Goal: Task Accomplishment & Management: Use online tool/utility

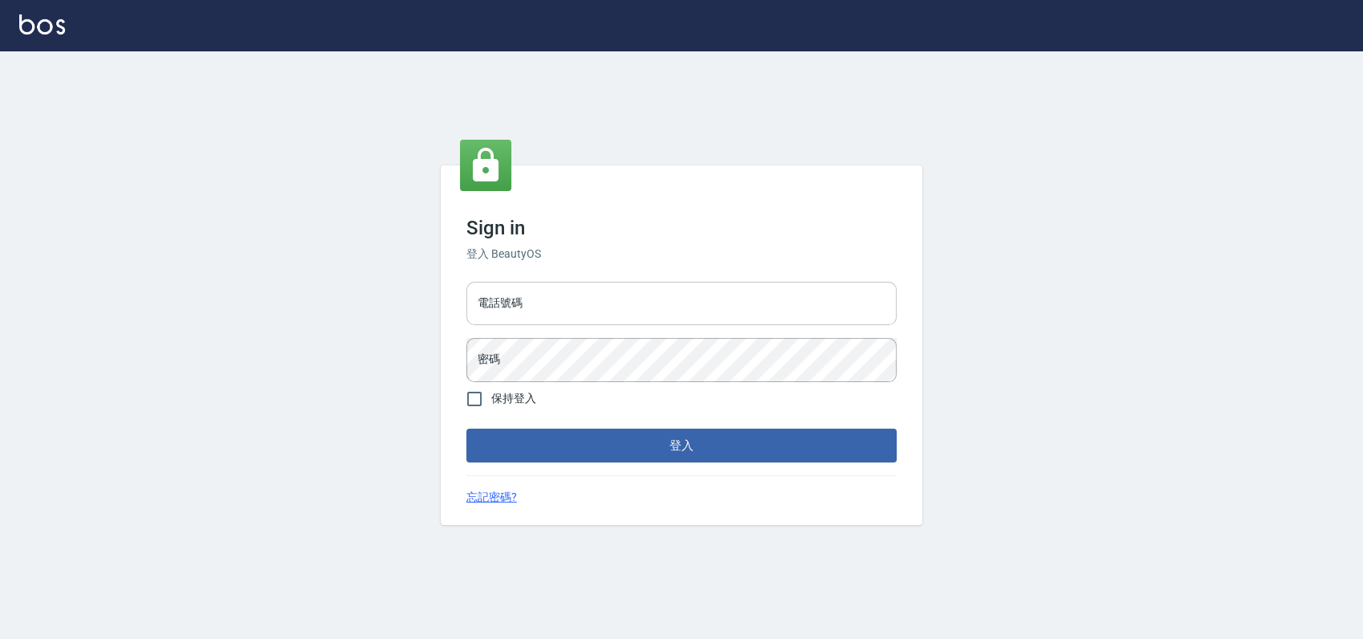
click at [594, 287] on input "電話號碼" at bounding box center [681, 303] width 430 height 43
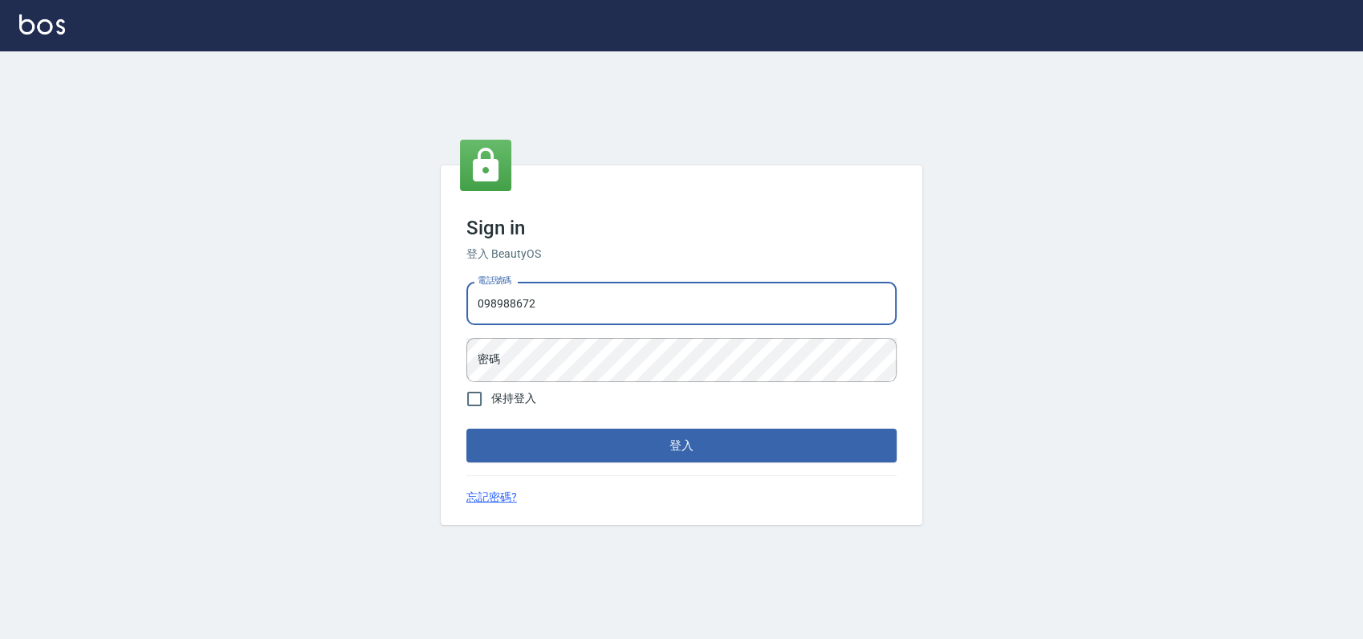
type input "0989886729"
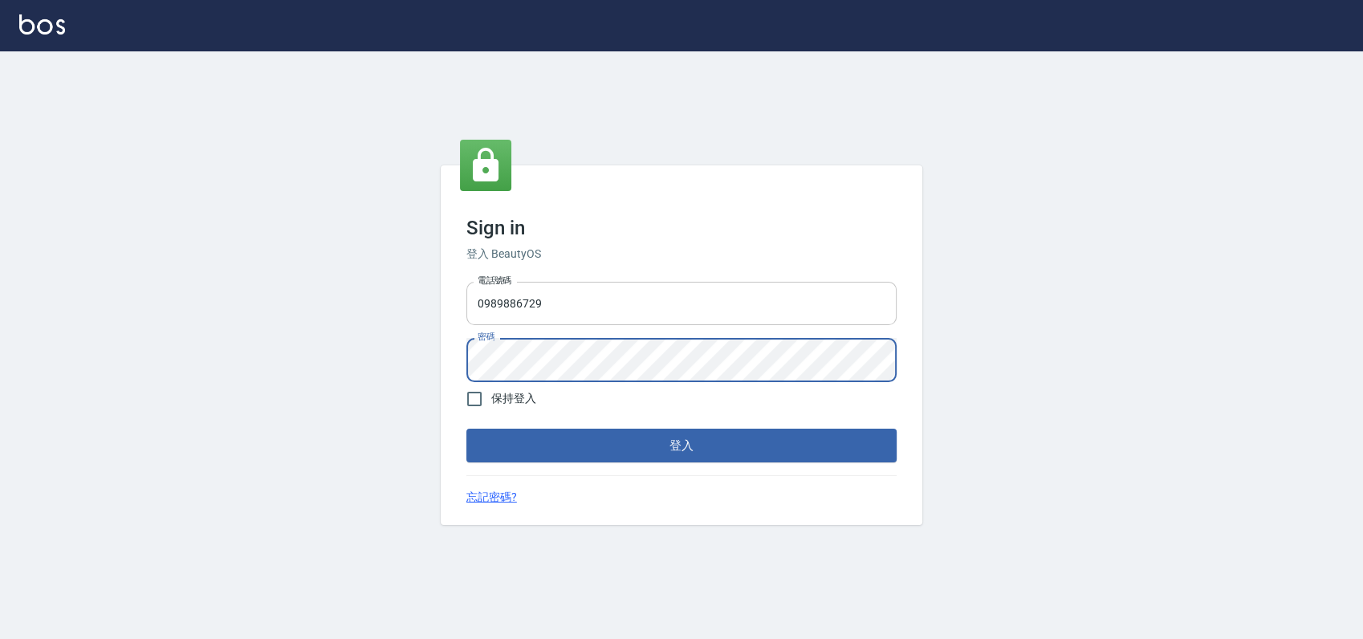
click at [466, 429] on button "登入" at bounding box center [681, 446] width 430 height 34
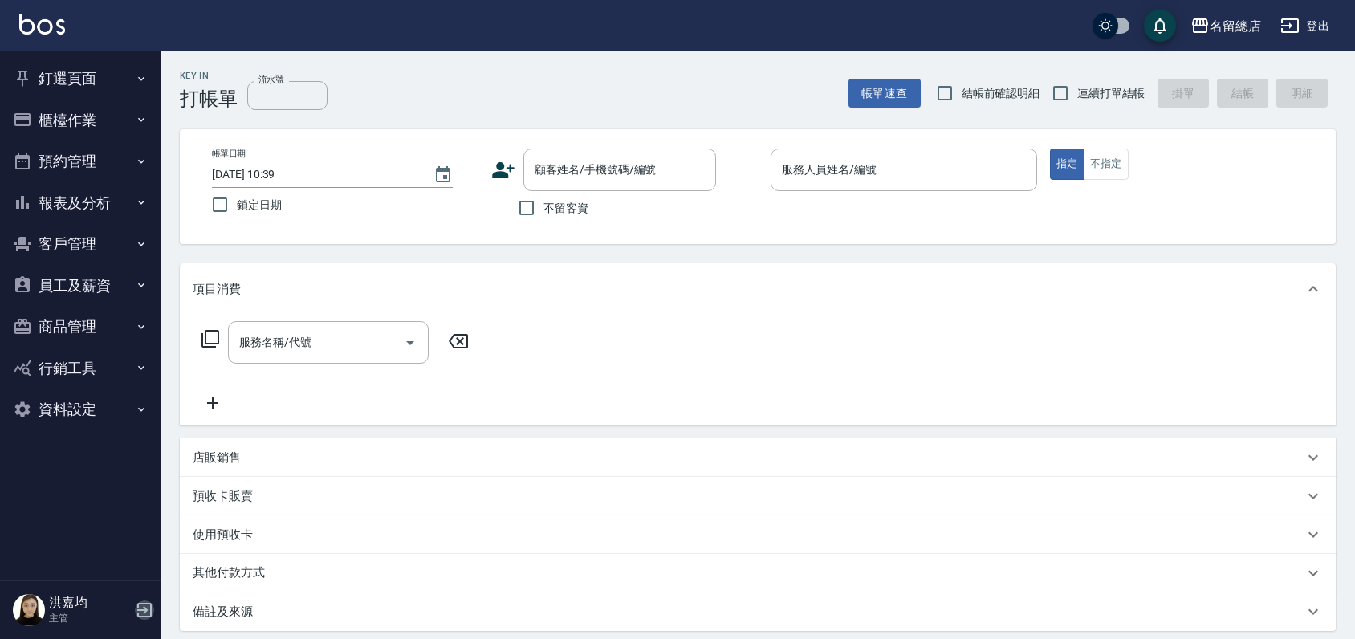
click at [135, 612] on icon "button" at bounding box center [144, 610] width 19 height 19
